Goal: Transaction & Acquisition: Purchase product/service

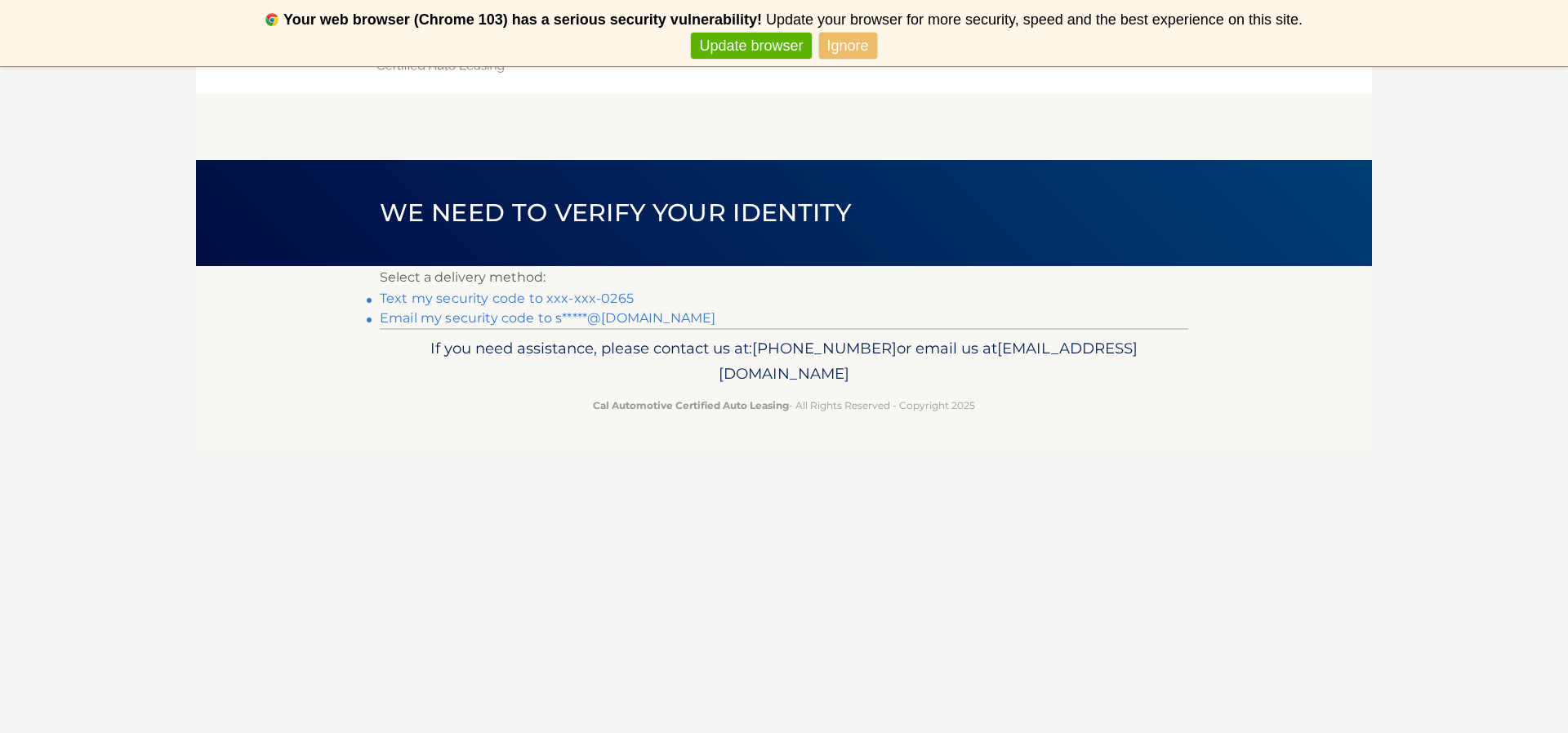
click at [608, 299] on link "Text my security code to xxx-xxx-0265" at bounding box center [507, 299] width 254 height 16
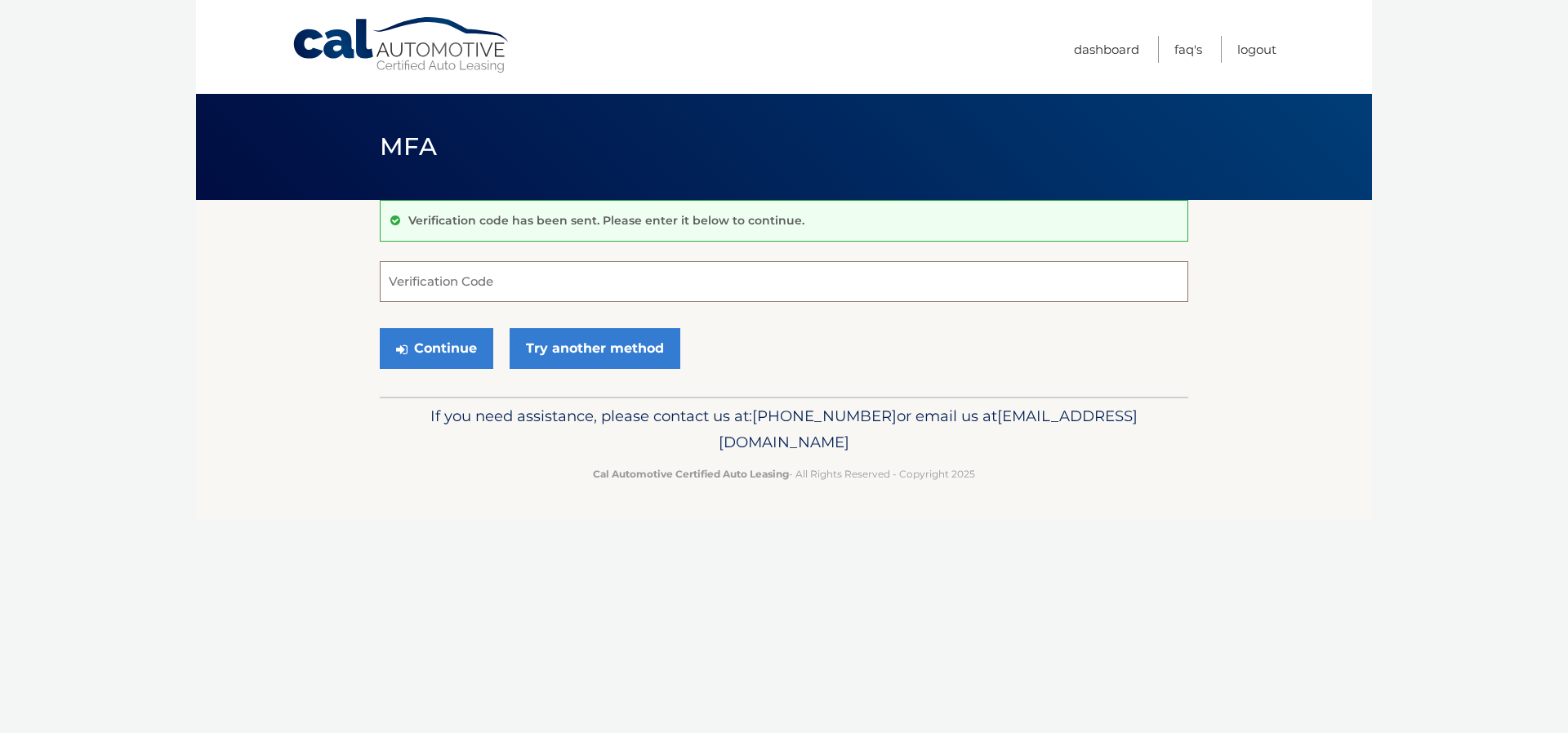
click at [477, 279] on input "Verification Code" at bounding box center [784, 281] width 809 height 41
type input "840963"
click at [442, 343] on button "Continue" at bounding box center [436, 348] width 113 height 41
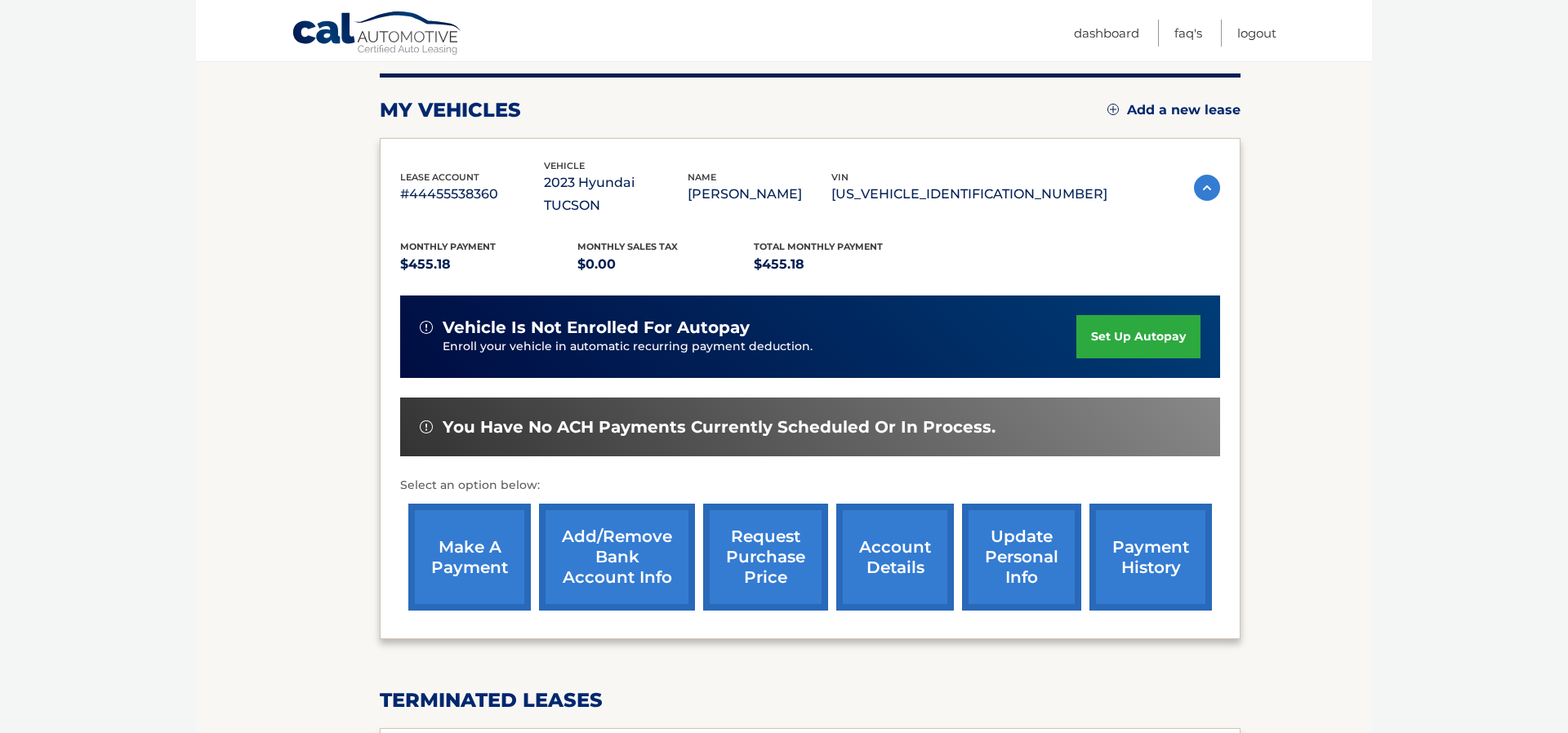
scroll to position [207, 0]
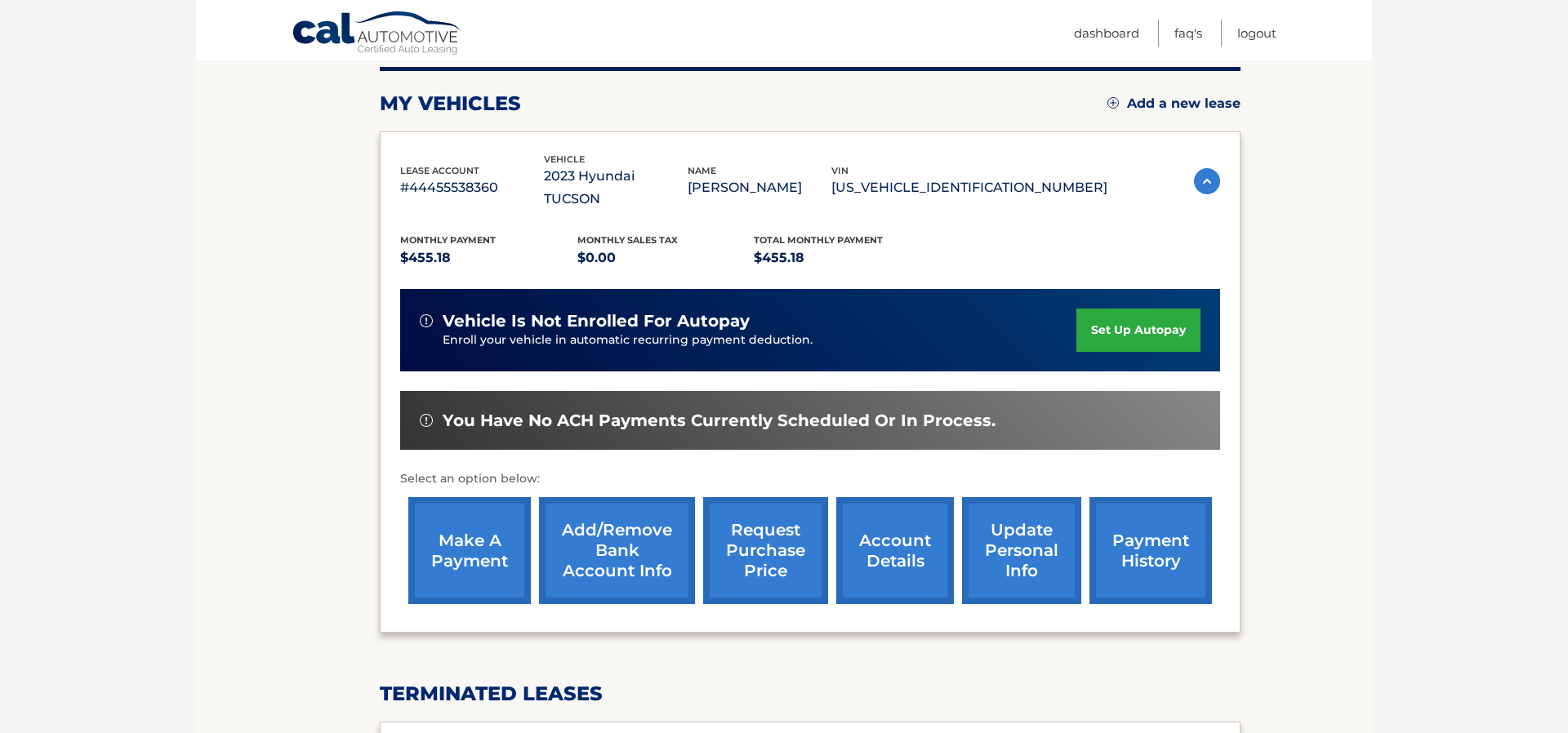
click at [474, 527] on link "make a payment" at bounding box center [469, 550] width 122 height 107
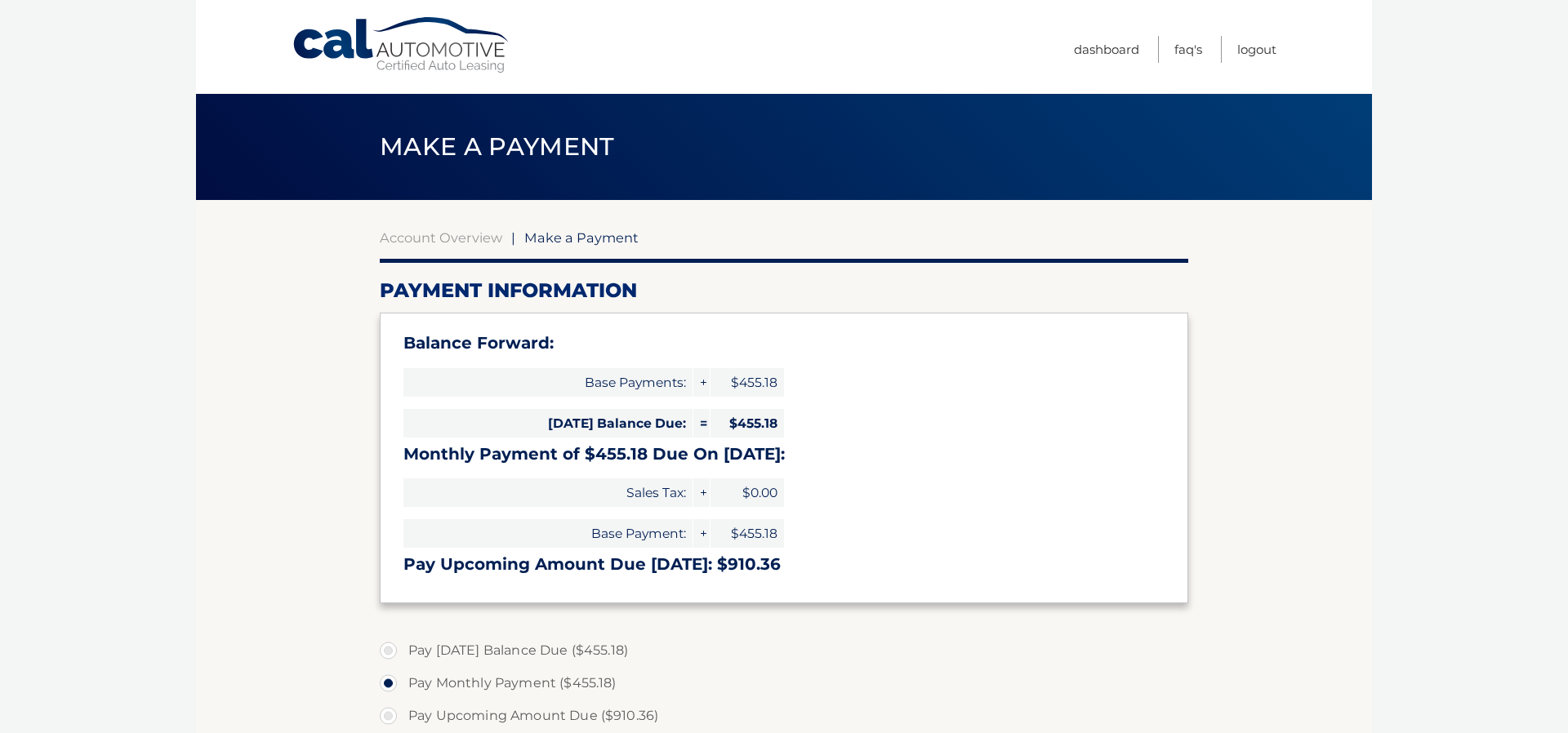
select select "NWIyNTJkYjMtZjI1NS00YWUyLTg4OTktMzNhMDIxYzc0M2U0"
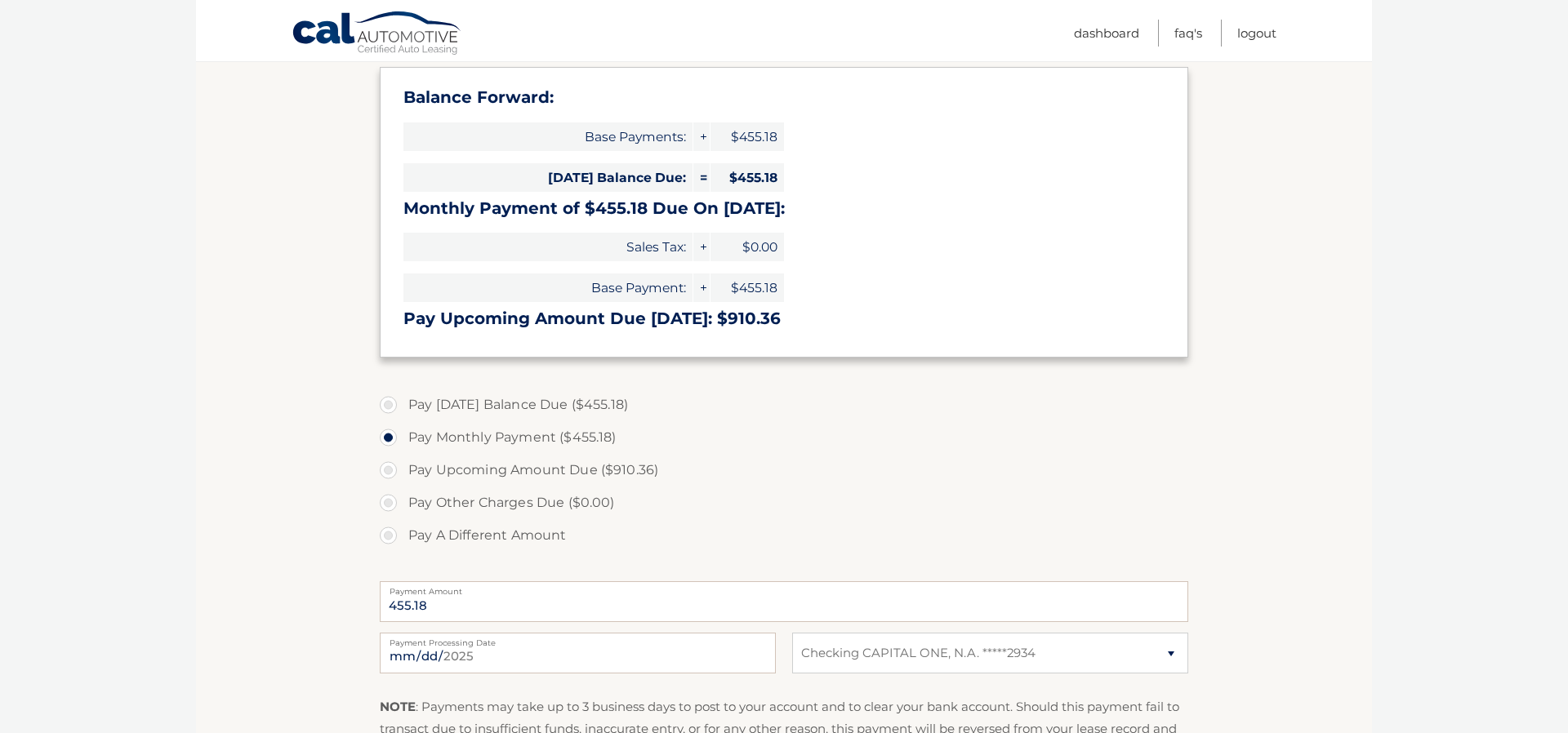
scroll to position [243, 0]
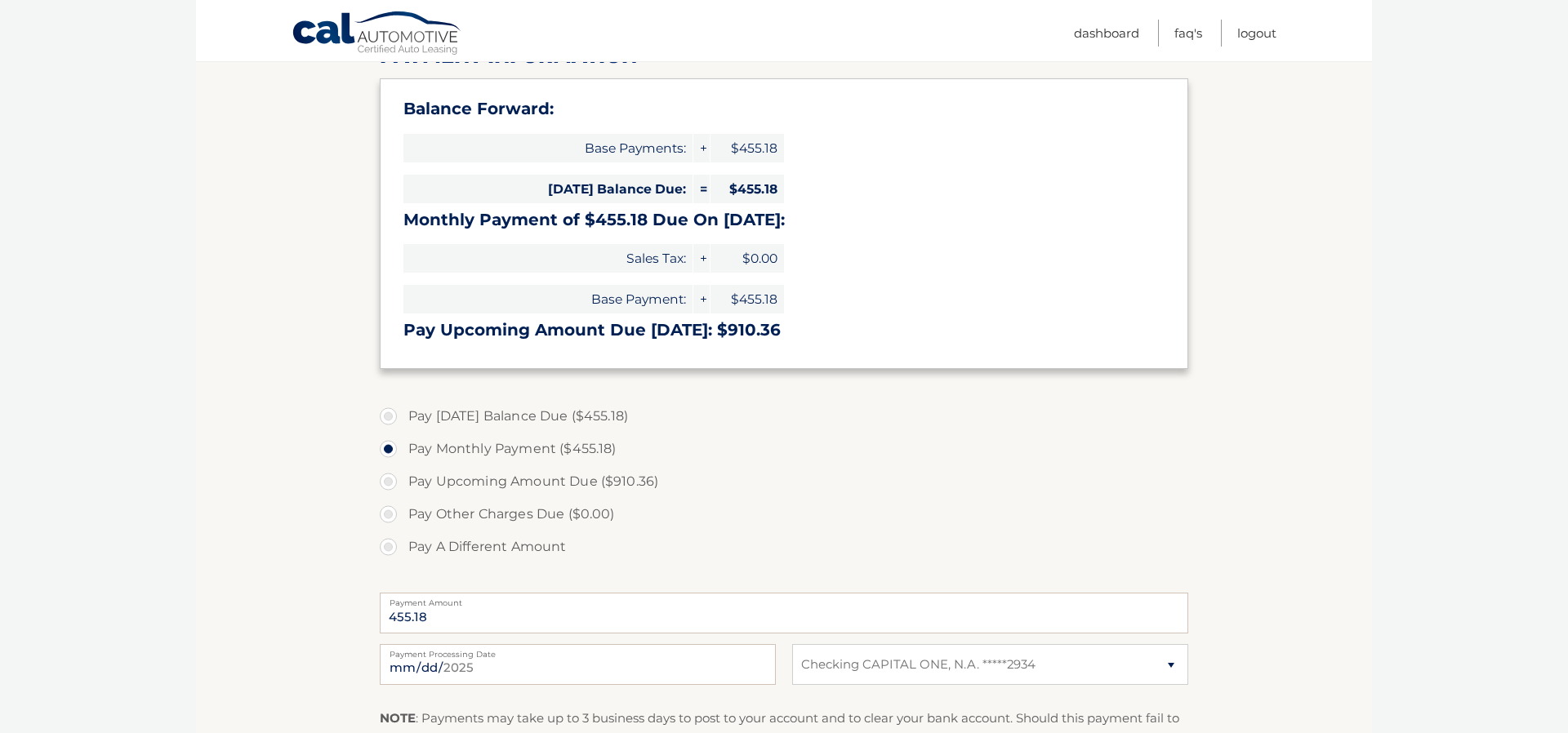
click at [388, 408] on label "Pay [DATE] Balance Due ($455.18)" at bounding box center [784, 416] width 809 height 33
click at [388, 408] on input "Pay [DATE] Balance Due ($455.18)" at bounding box center [394, 413] width 16 height 26
radio input "true"
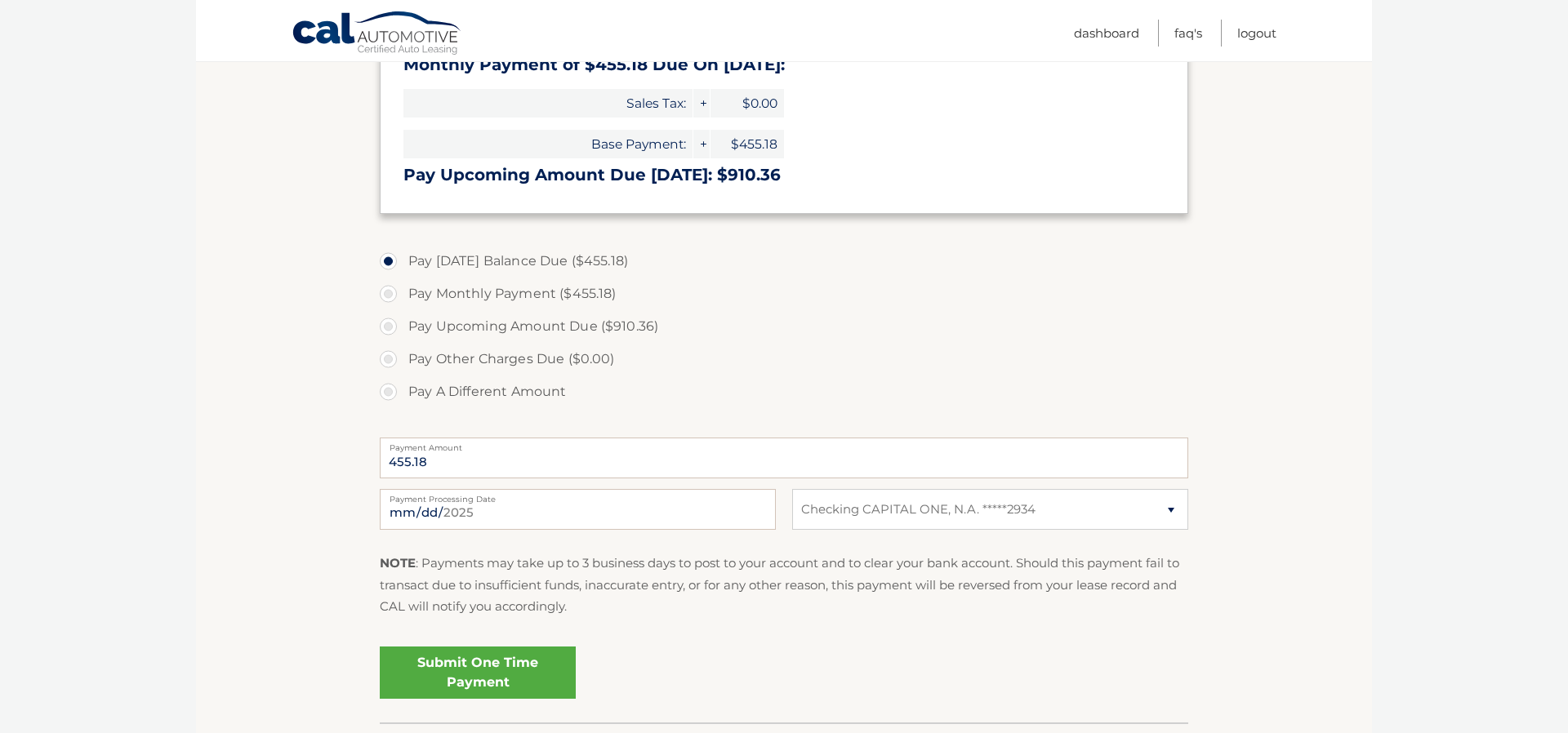
scroll to position [412, 0]
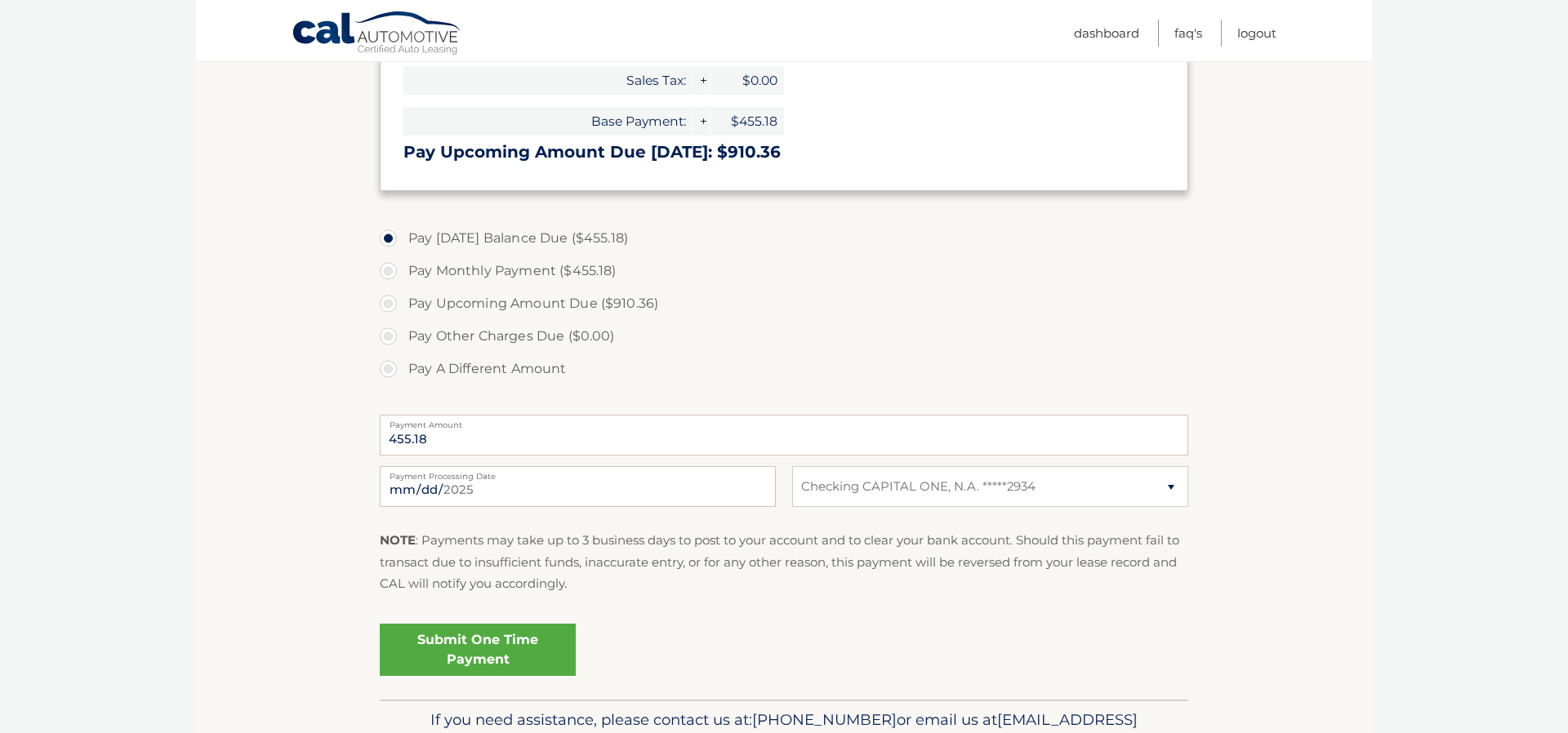
click at [519, 645] on link "Submit One Time Payment" at bounding box center [478, 650] width 196 height 52
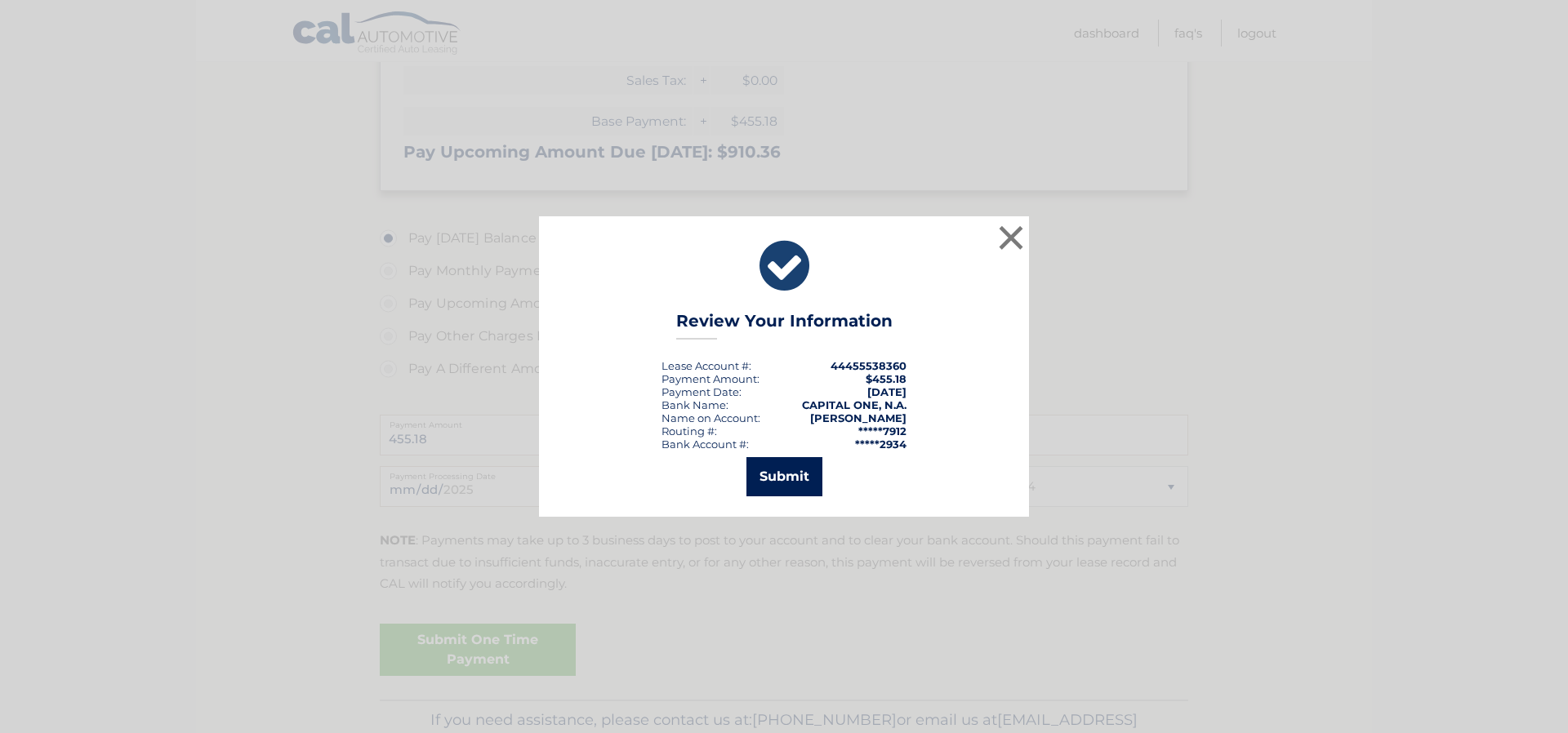
click at [801, 471] on button "Submit" at bounding box center [784, 476] width 76 height 39
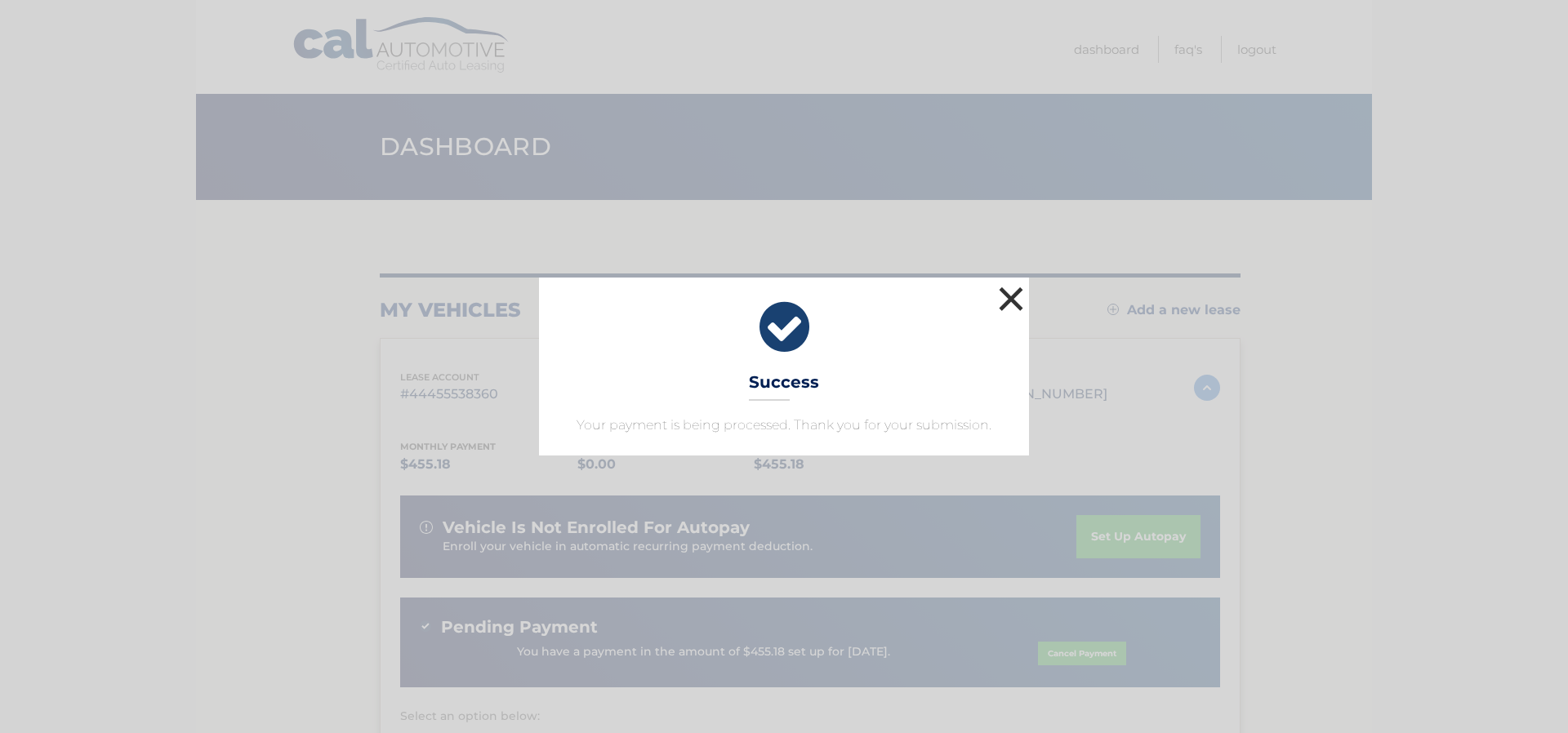
click at [1012, 293] on button "×" at bounding box center [1011, 299] width 33 height 33
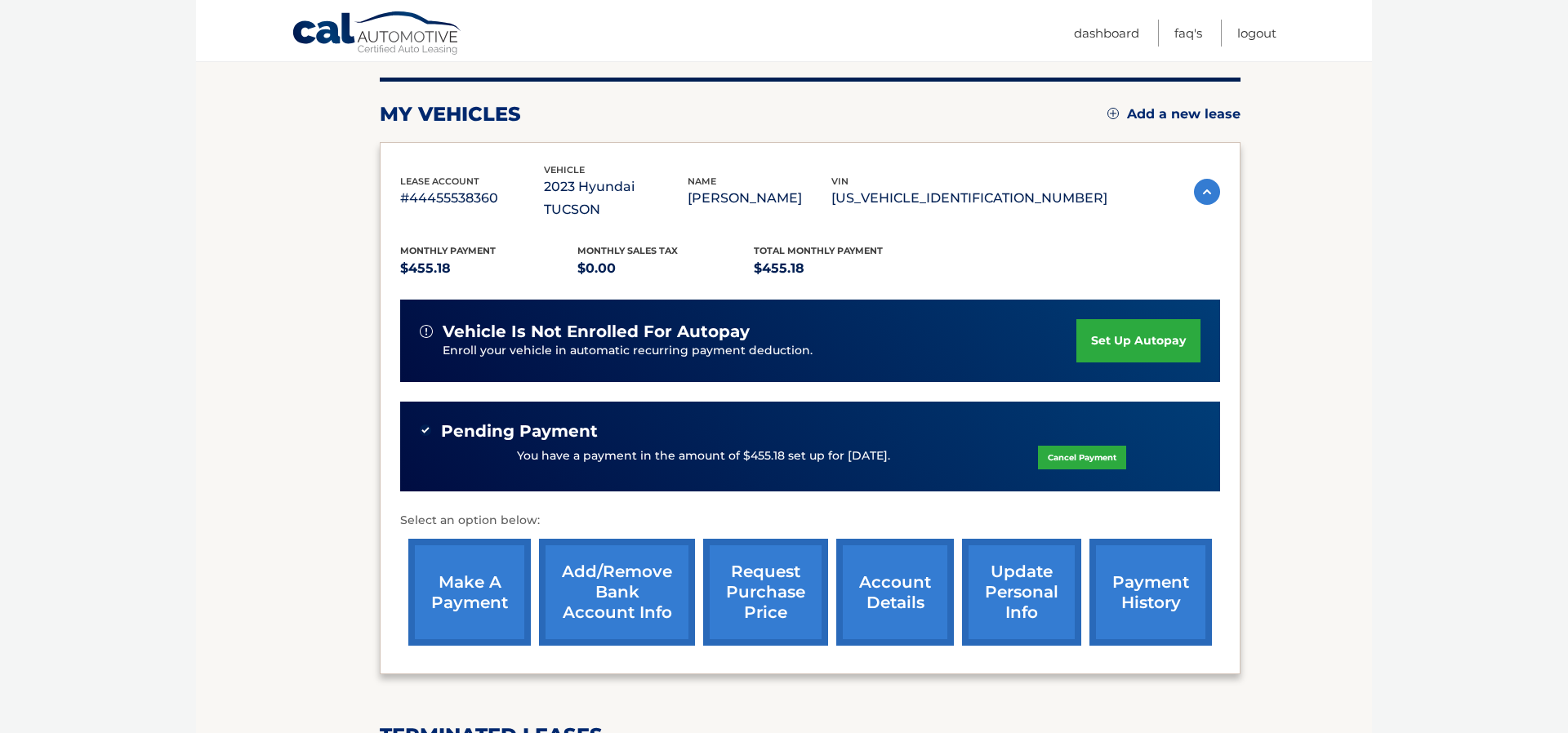
scroll to position [197, 0]
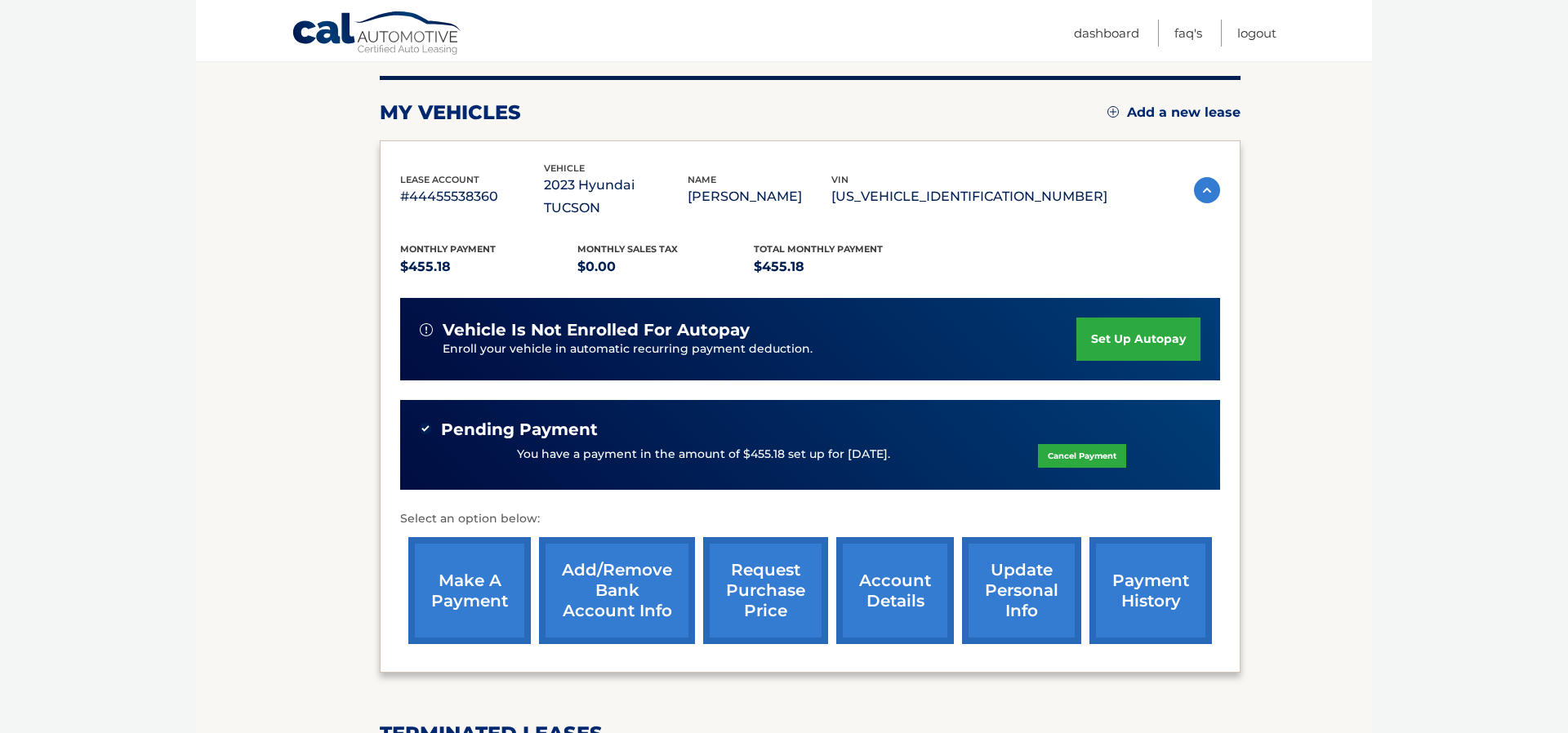
click at [894, 573] on link "account details" at bounding box center [895, 591] width 118 height 107
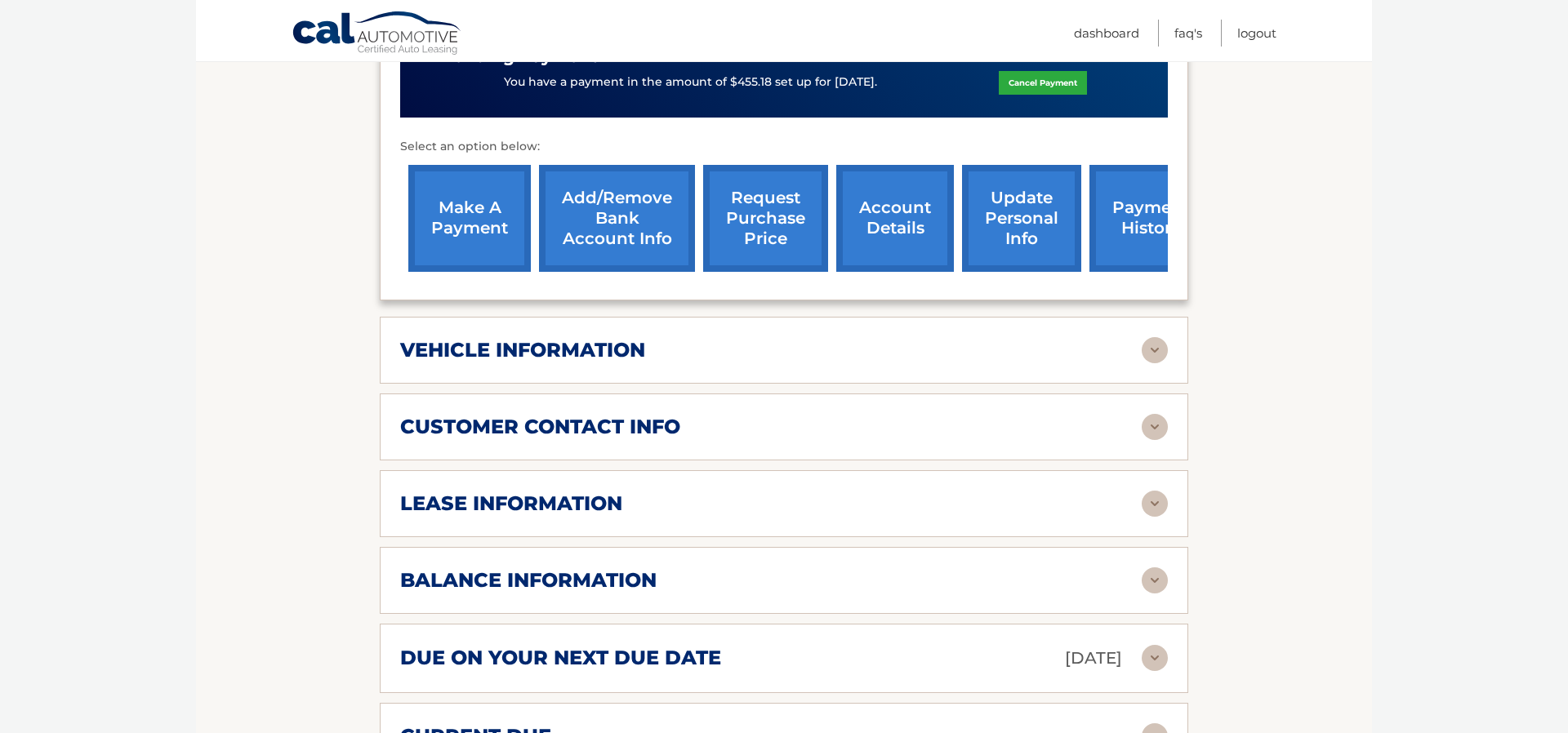
scroll to position [596, 0]
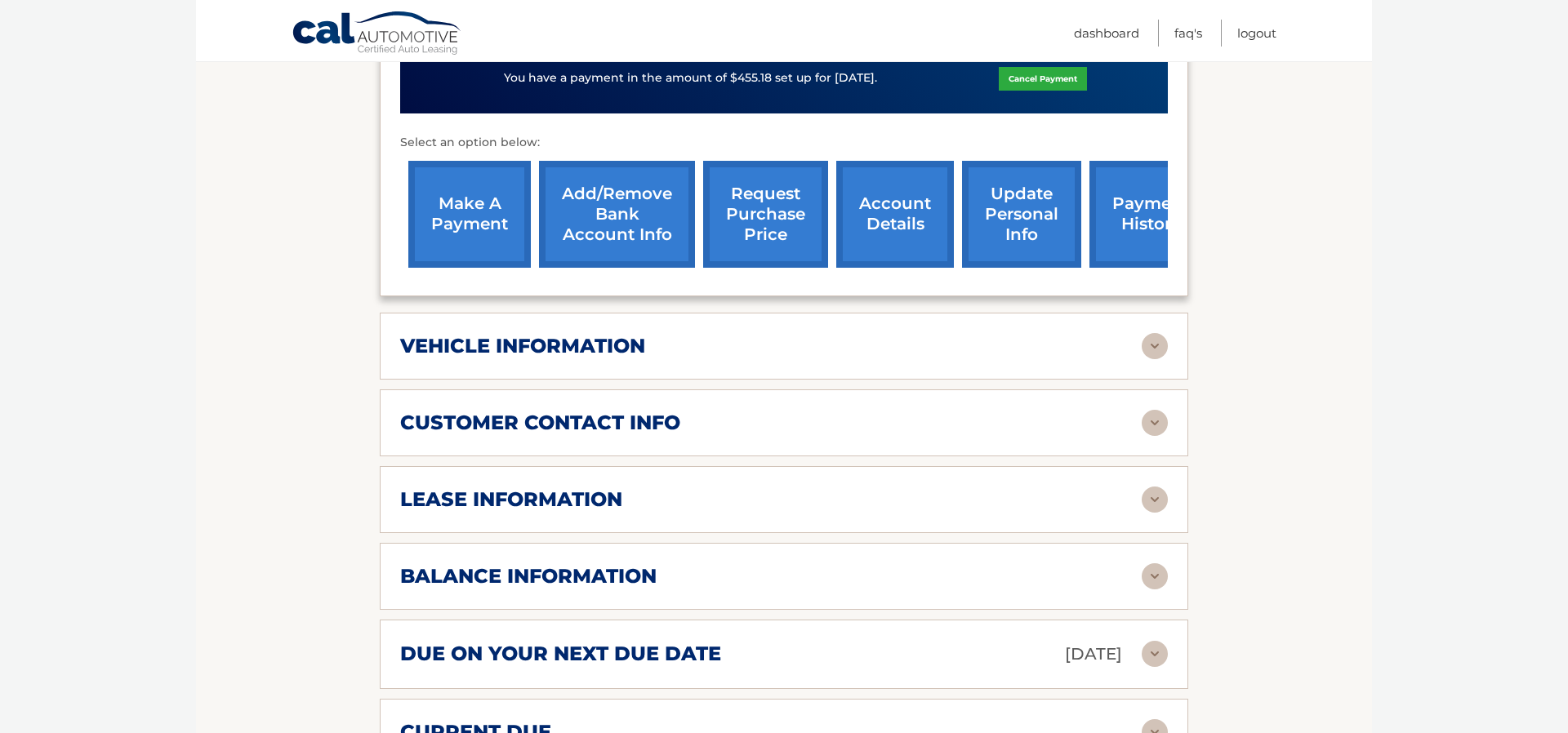
click at [1156, 486] on img at bounding box center [1155, 499] width 26 height 26
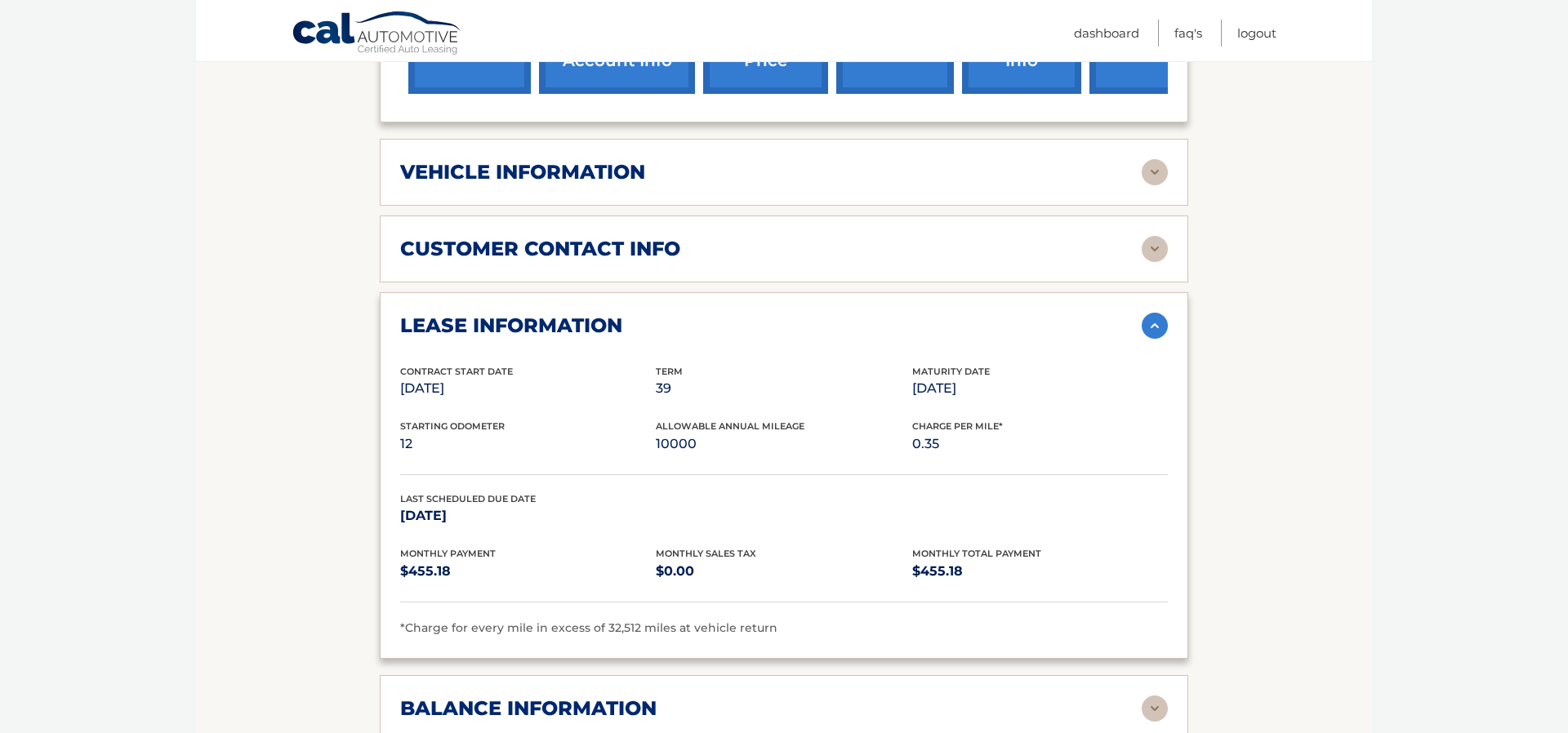
scroll to position [767, 0]
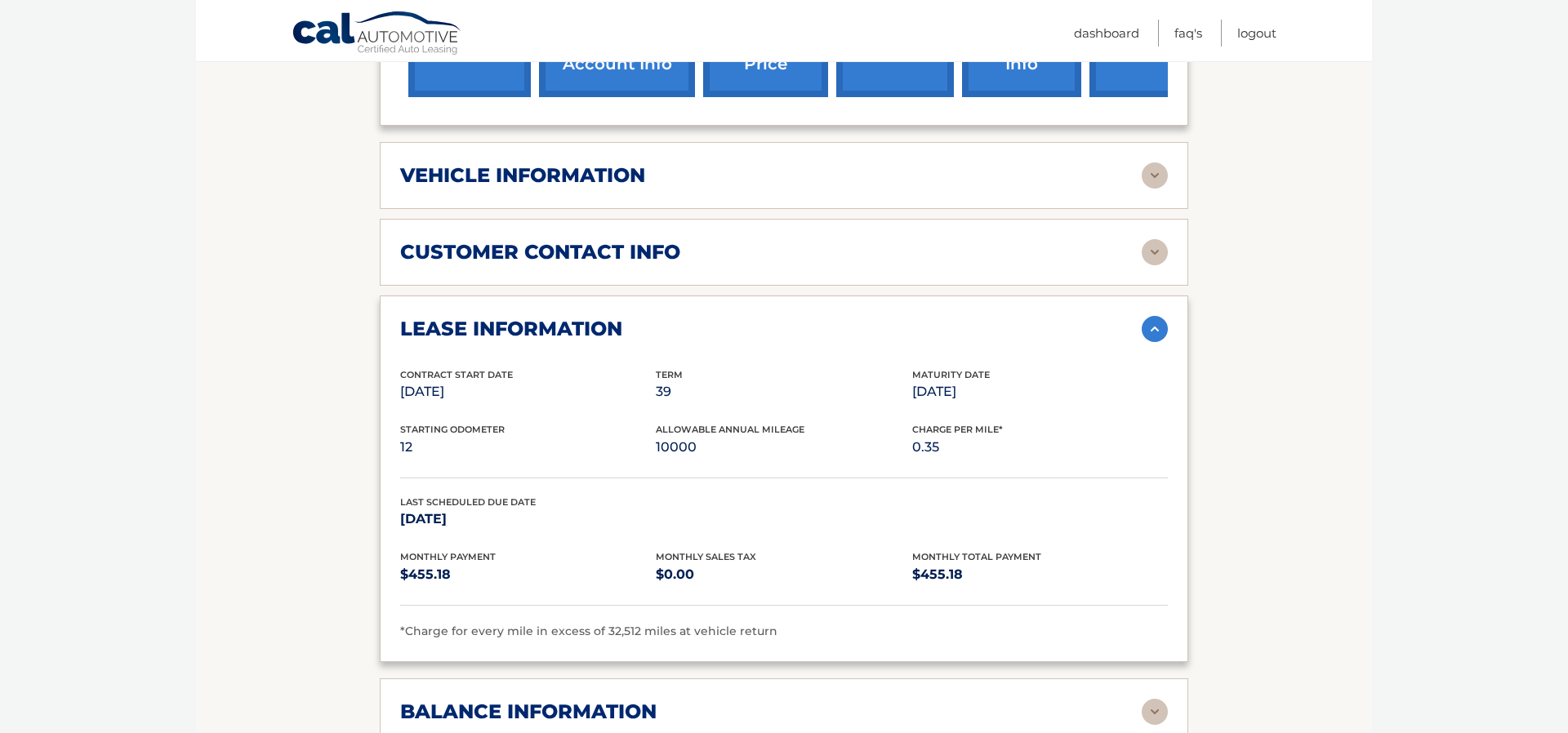
click at [1156, 316] on img at bounding box center [1155, 329] width 26 height 26
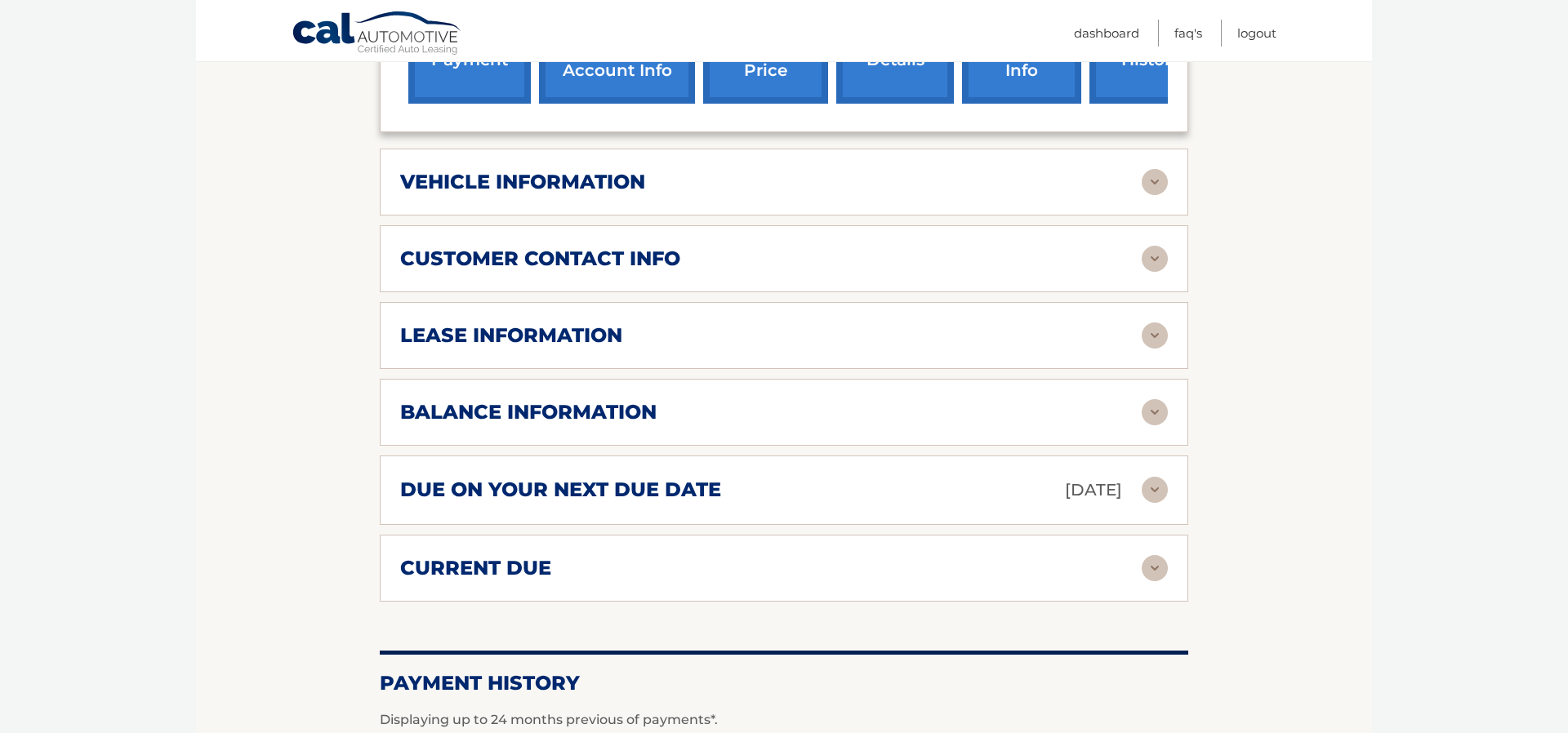
click at [1154, 399] on img at bounding box center [1155, 412] width 26 height 26
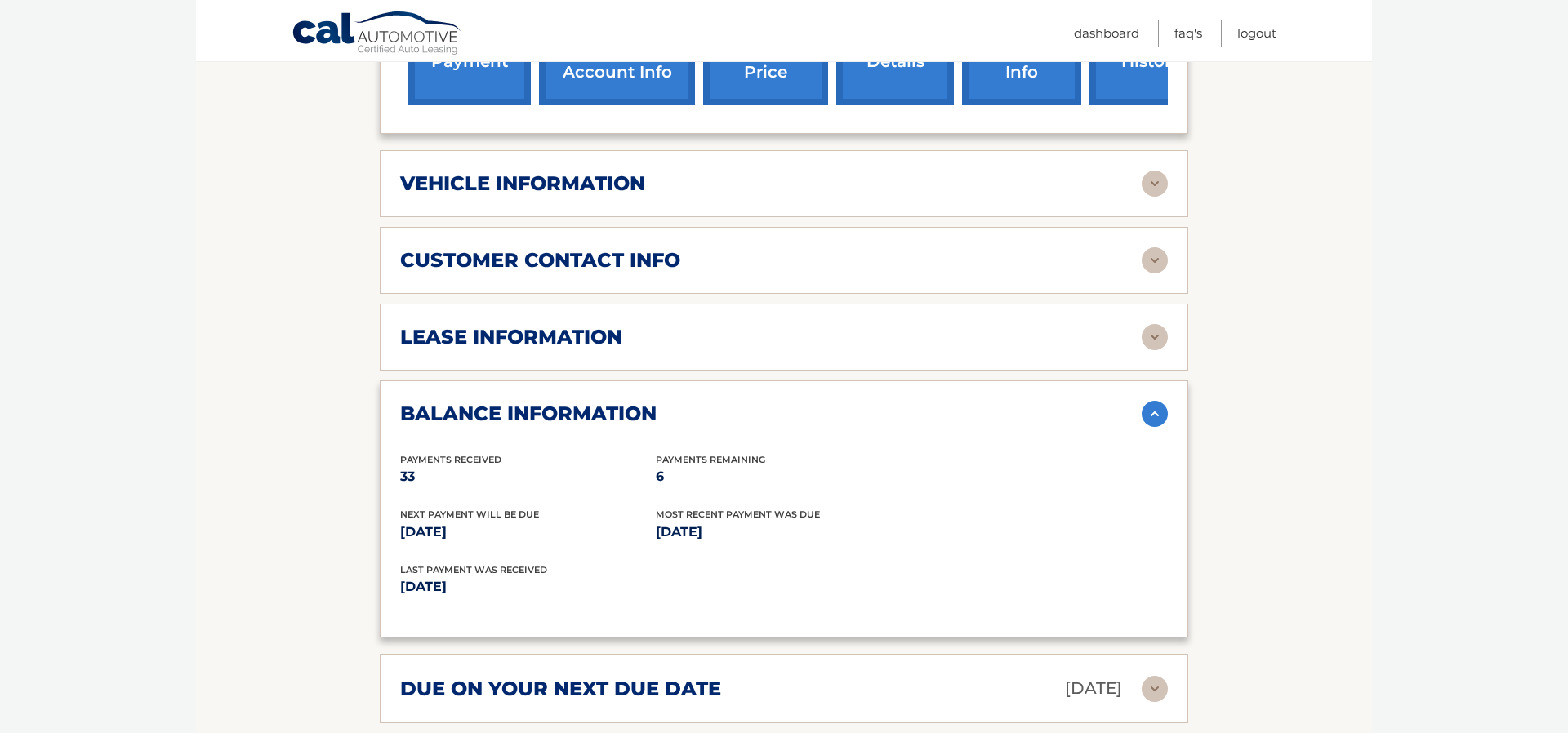
click at [1154, 401] on img at bounding box center [1155, 414] width 26 height 26
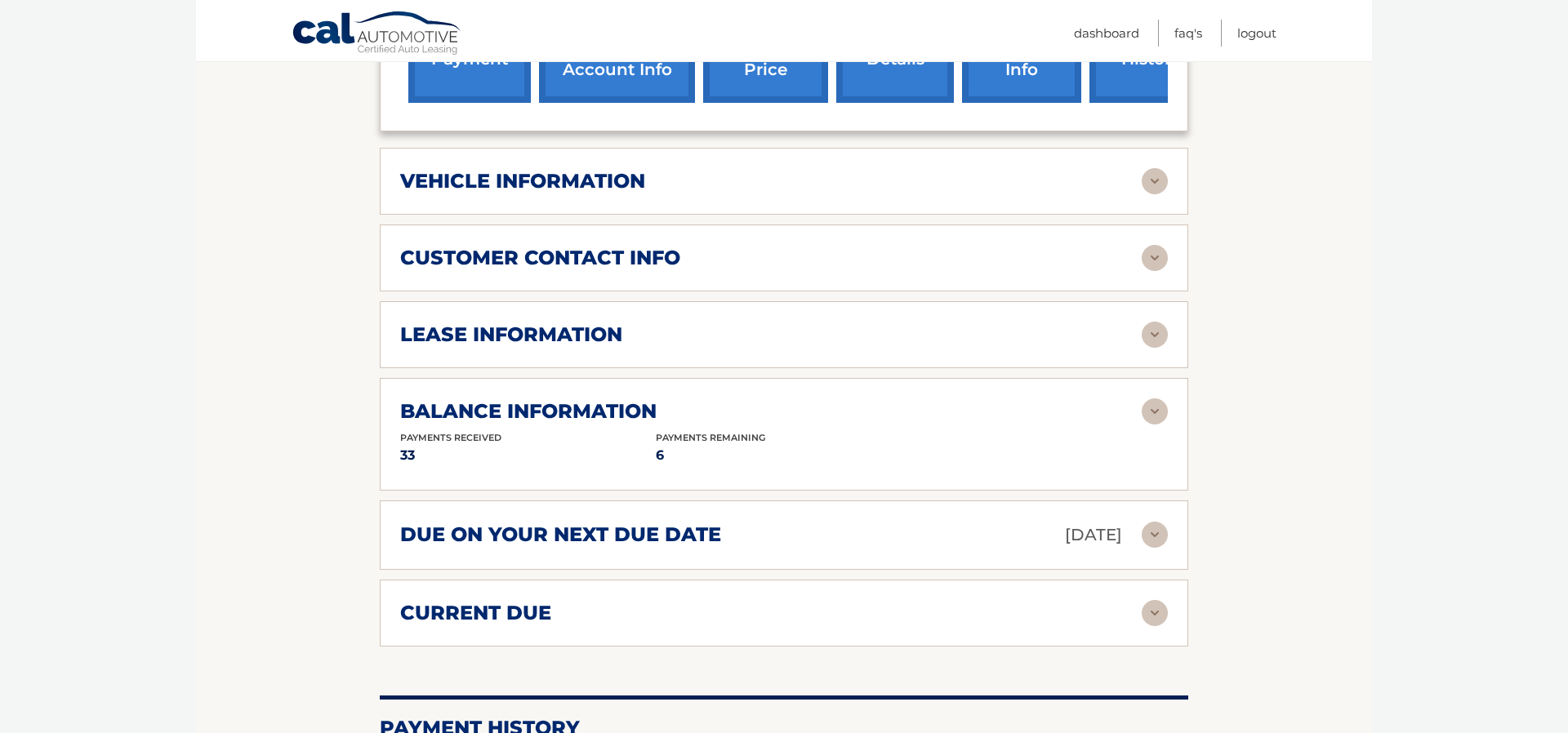
scroll to position [768, 0]
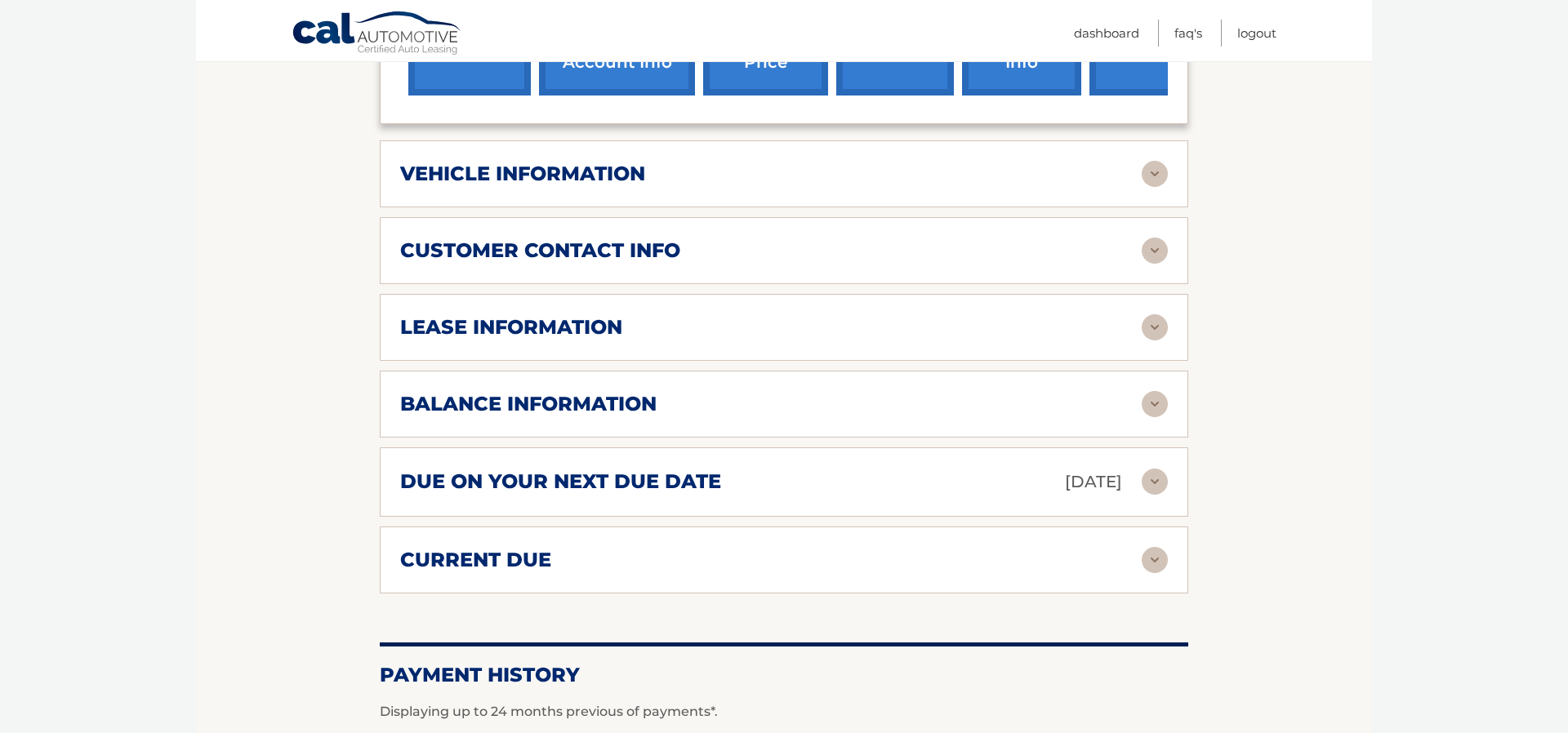
click at [1154, 468] on img at bounding box center [1155, 481] width 26 height 26
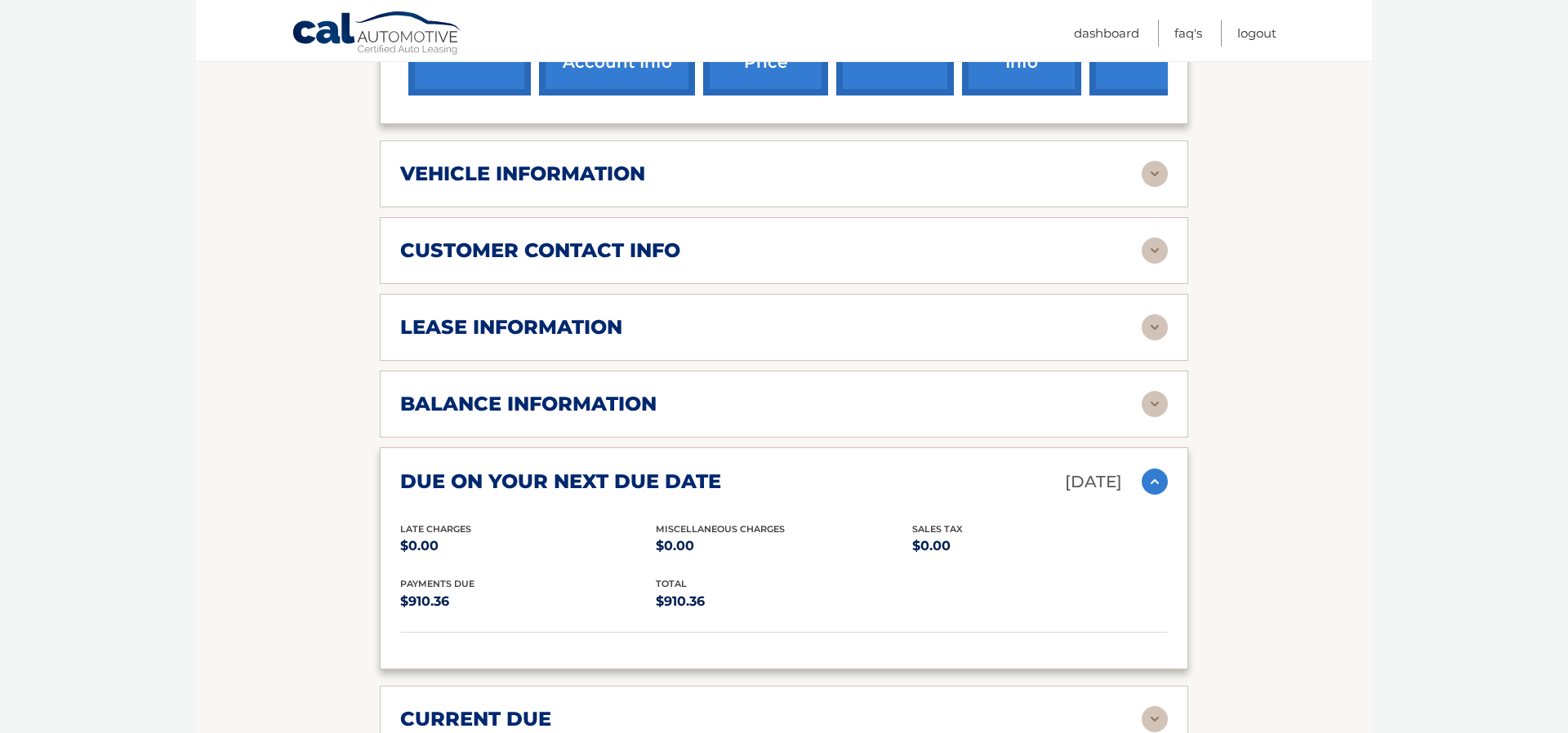
click at [1158, 468] on img at bounding box center [1155, 481] width 26 height 26
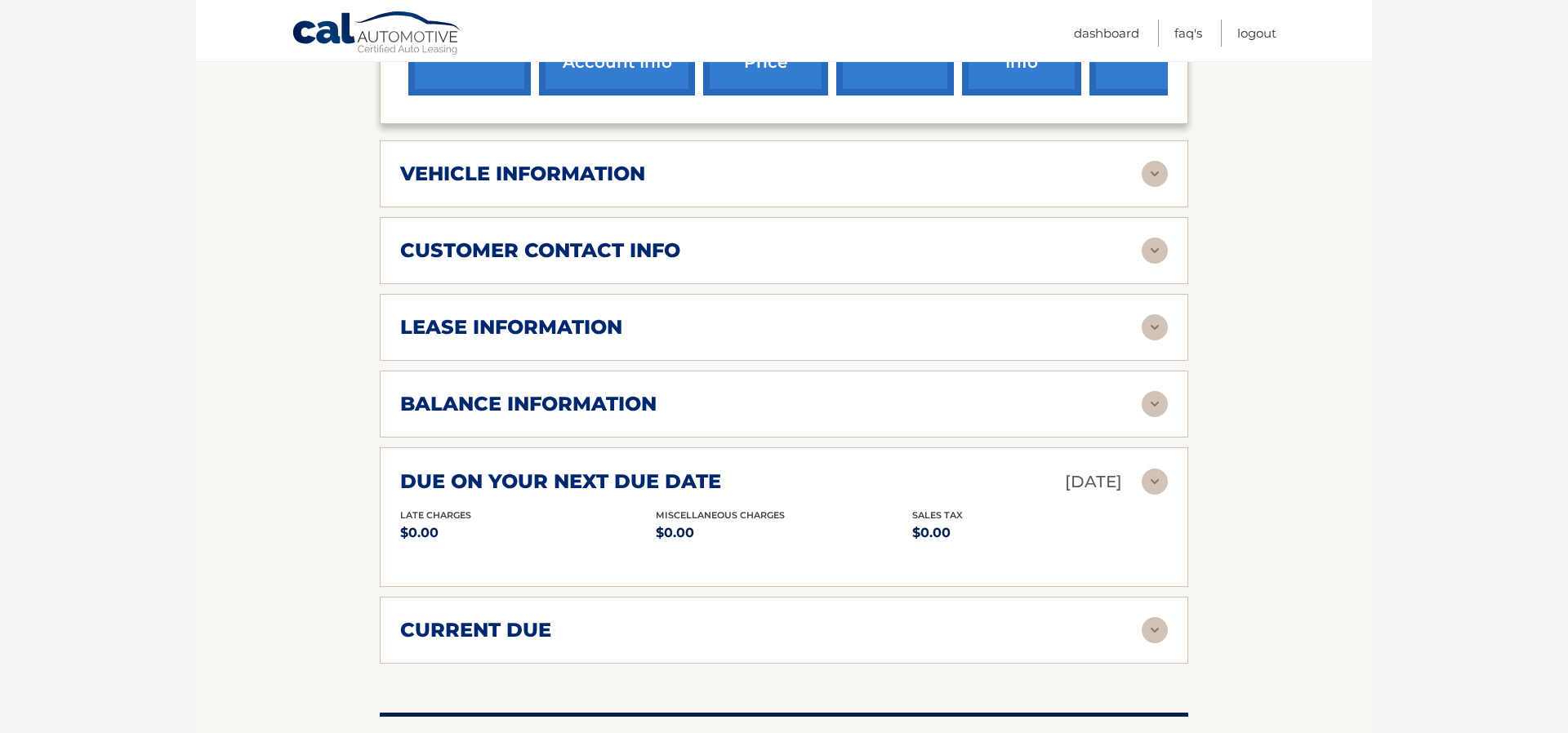
scroll to position [769, 0]
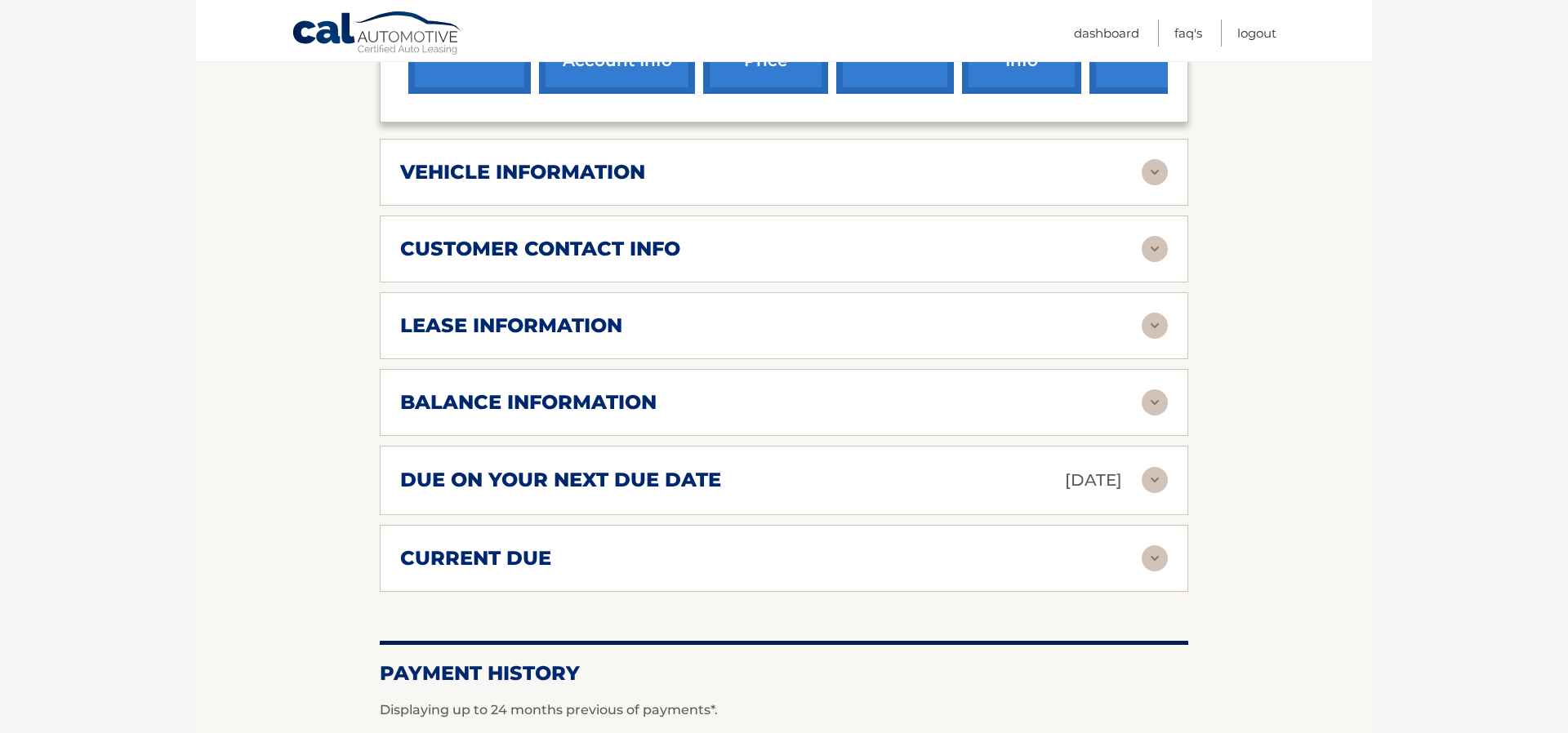
click at [1158, 545] on img at bounding box center [1155, 558] width 26 height 26
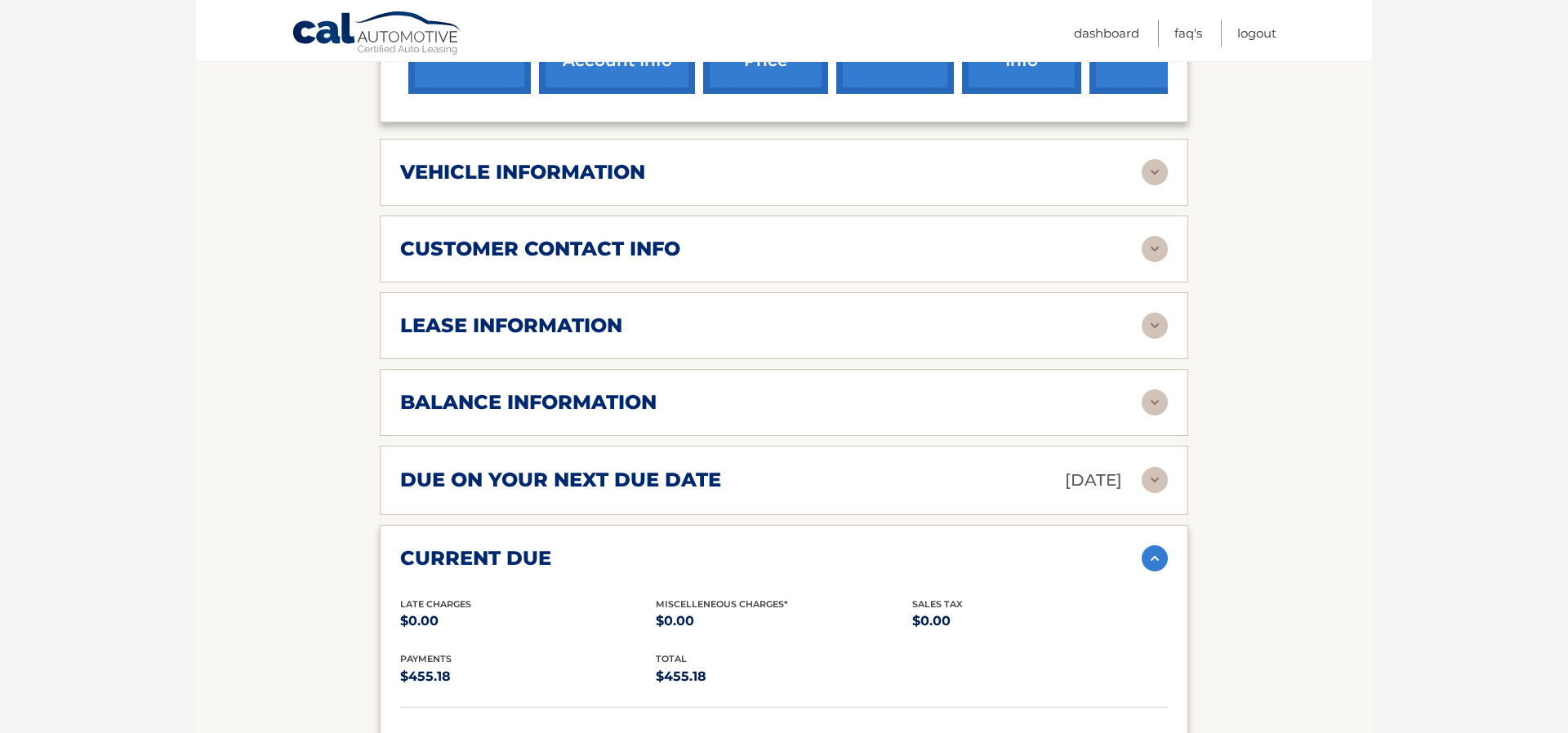
click at [1158, 545] on img at bounding box center [1155, 558] width 26 height 26
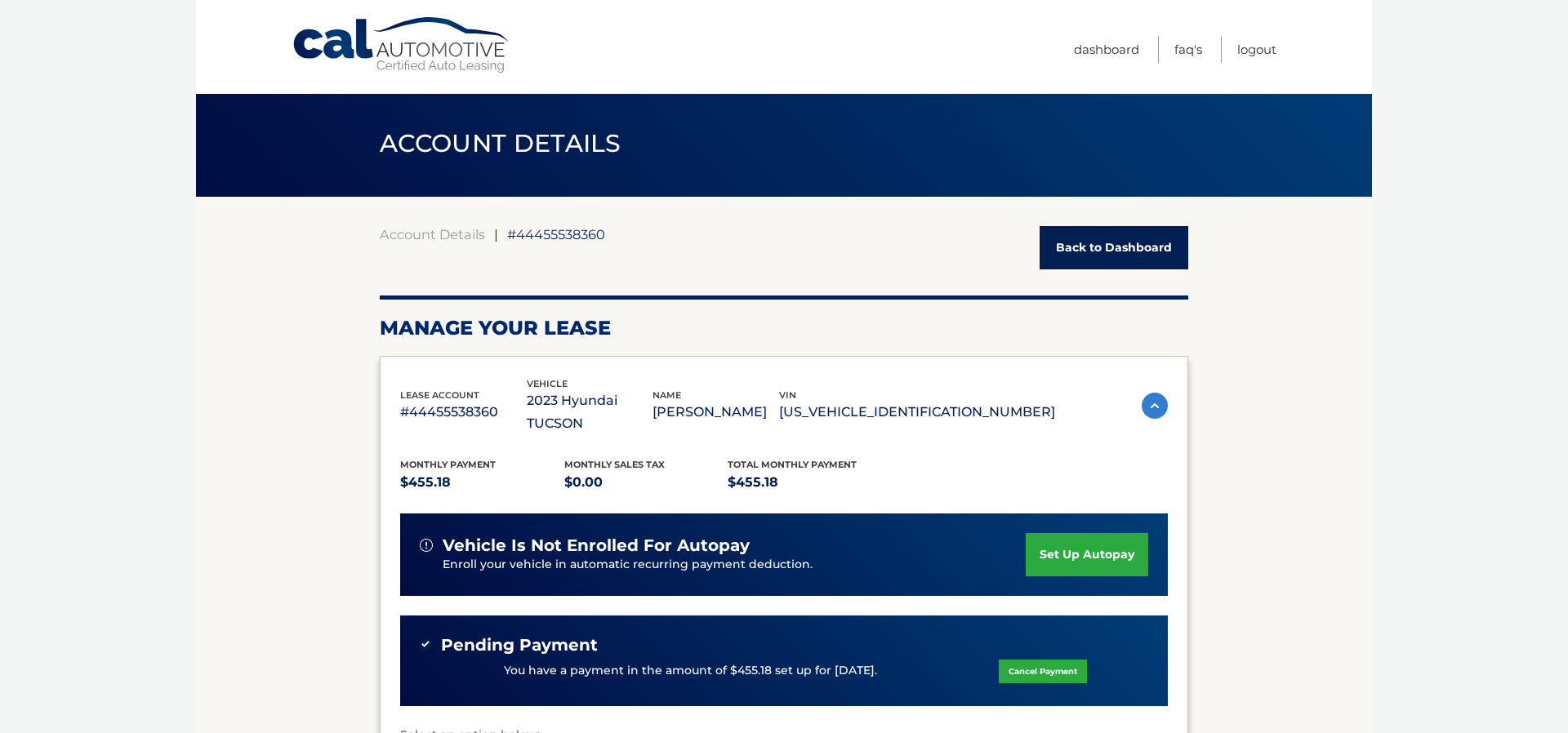
scroll to position [0, 0]
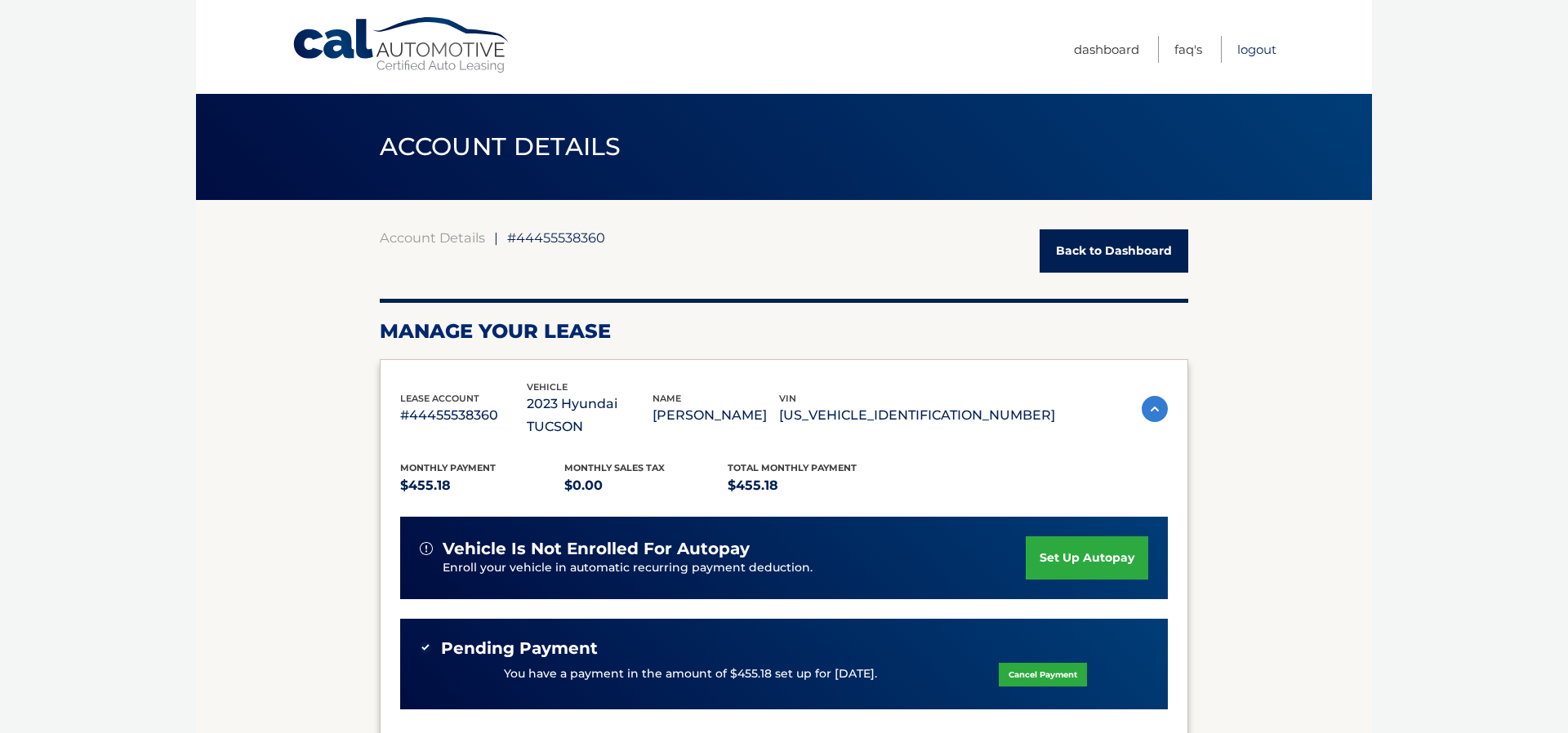
click at [1256, 43] on link "Logout" at bounding box center [1256, 49] width 39 height 27
